Goal: Navigation & Orientation: Understand site structure

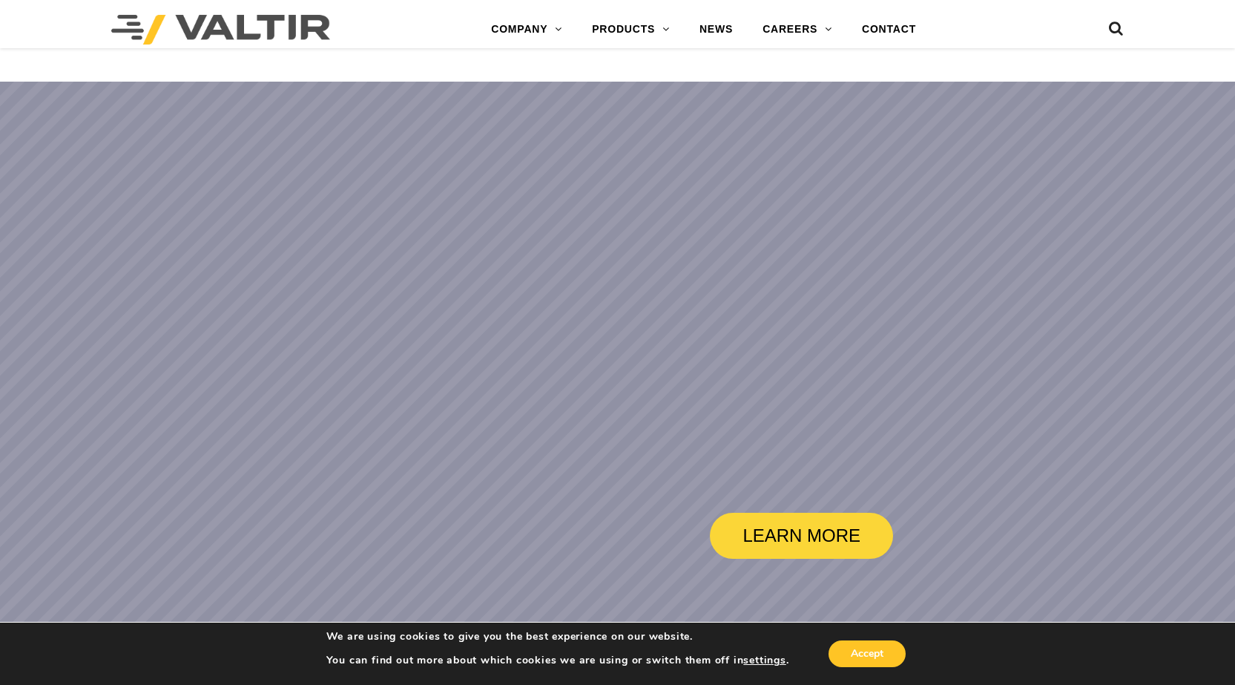
scroll to position [3133, 0]
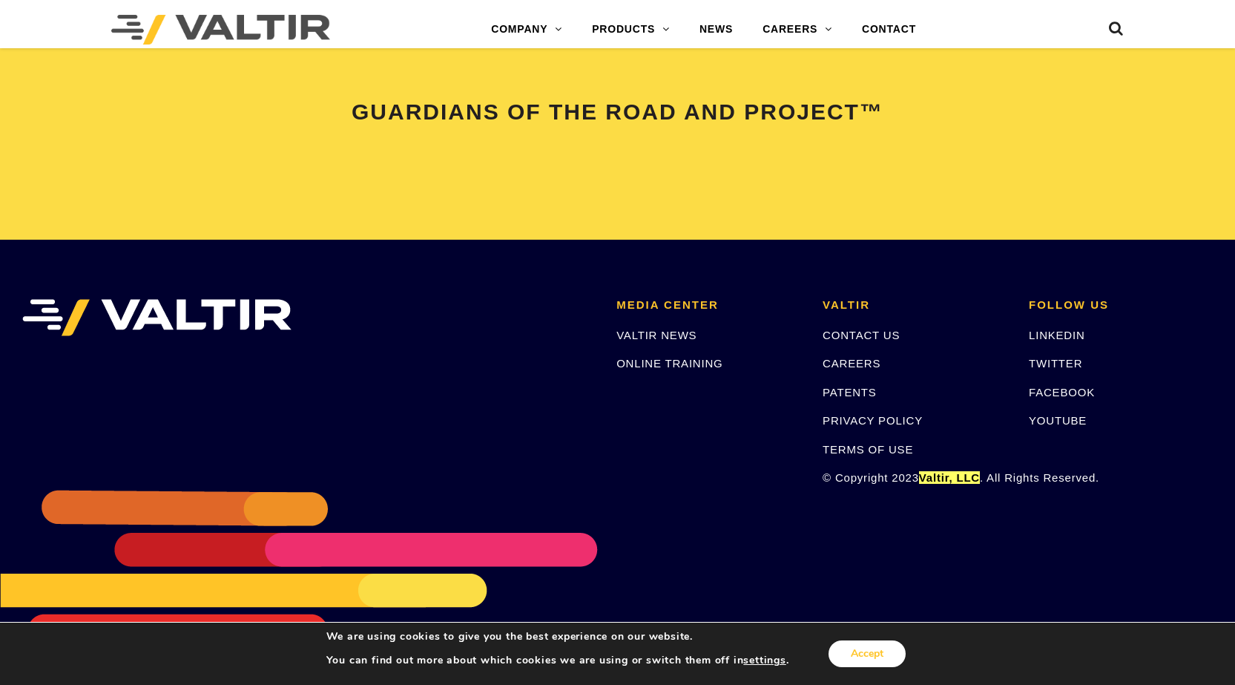
click at [891, 647] on button "Accept" at bounding box center [867, 653] width 77 height 27
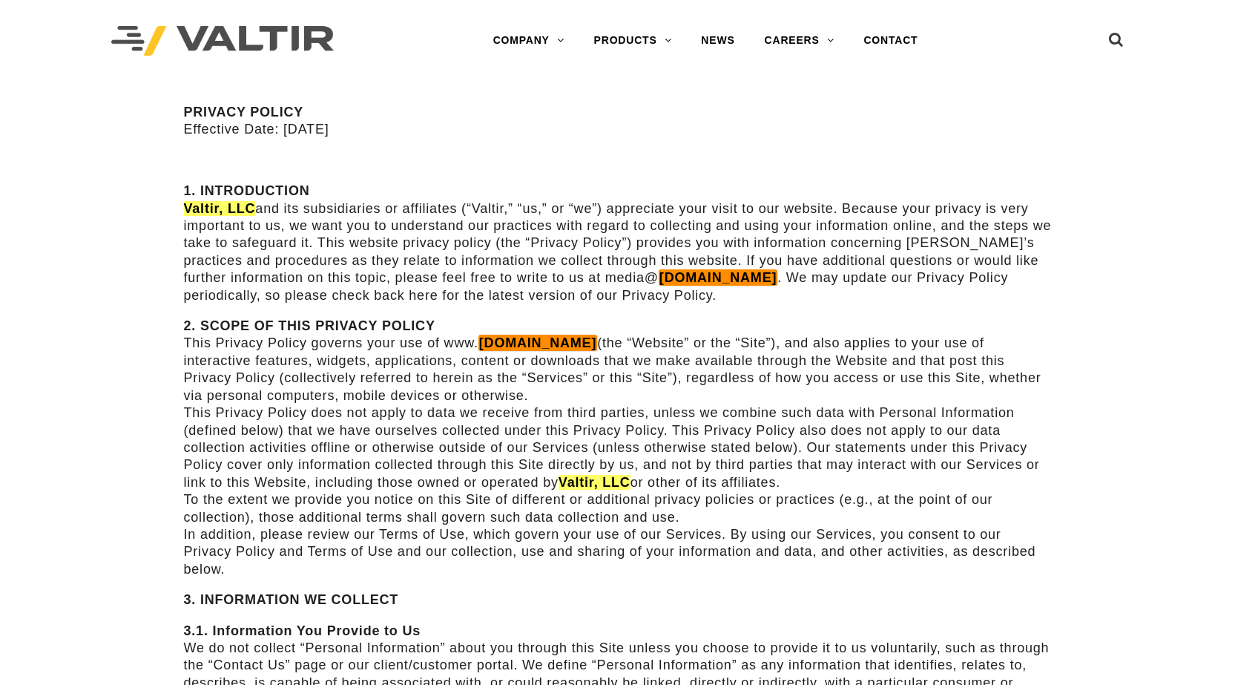
scroll to position [2293, 0]
